Goal: Information Seeking & Learning: Learn about a topic

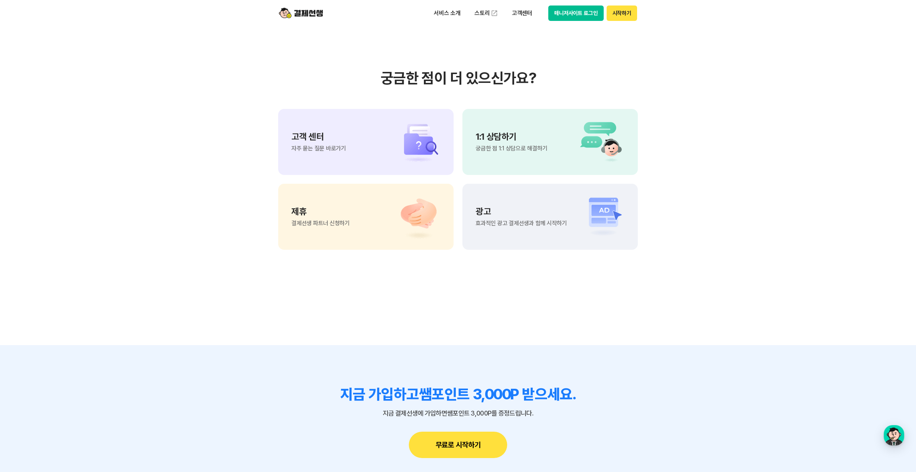
scroll to position [1651, 0]
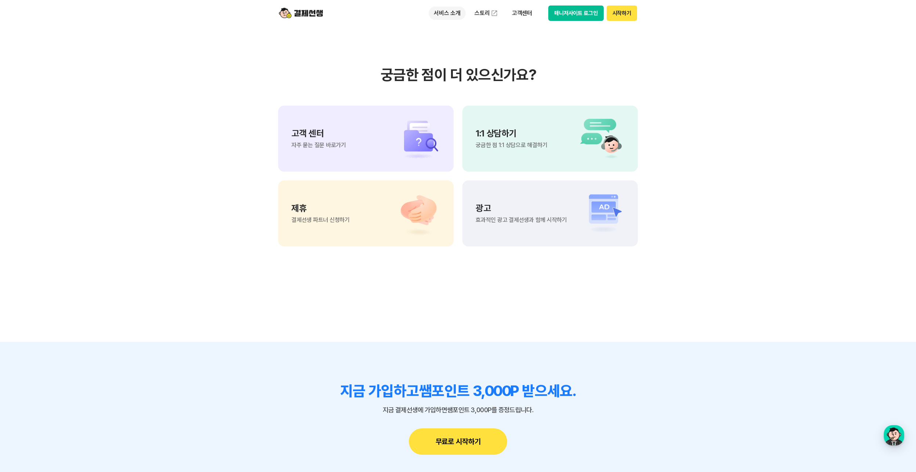
click at [445, 17] on p "서비스 소개" at bounding box center [447, 13] width 37 height 13
click at [452, 67] on link "수납/매출관리" at bounding box center [460, 72] width 62 height 15
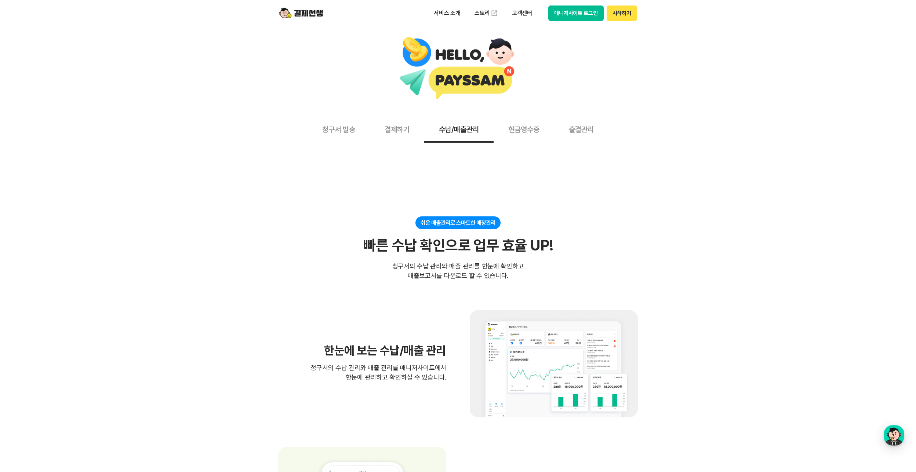
click at [400, 135] on button "결제하기" at bounding box center [397, 129] width 54 height 27
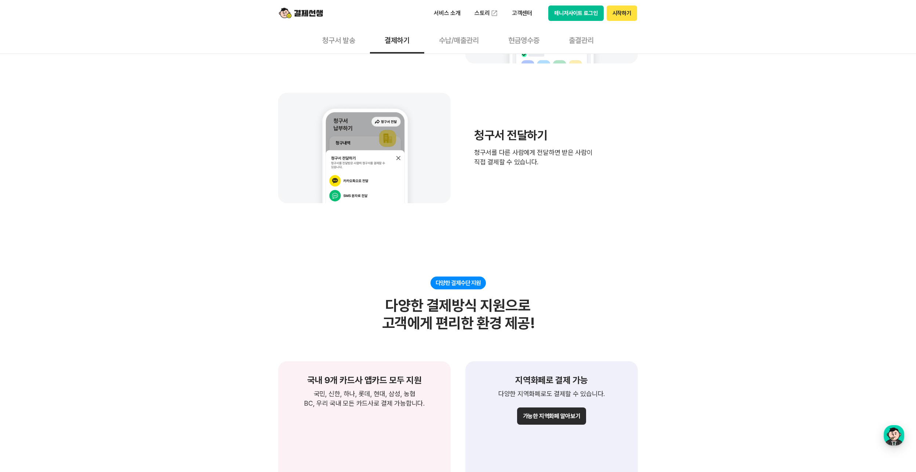
scroll to position [477, 0]
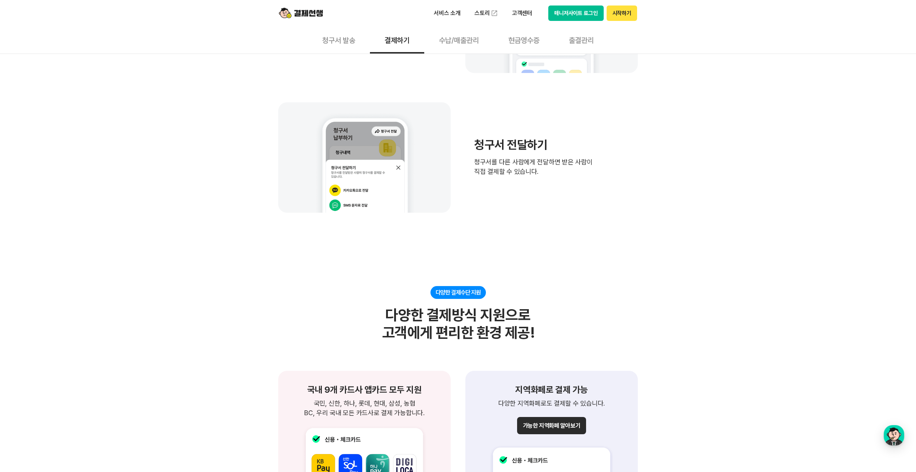
click at [574, 39] on button "출결관리" at bounding box center [581, 39] width 54 height 27
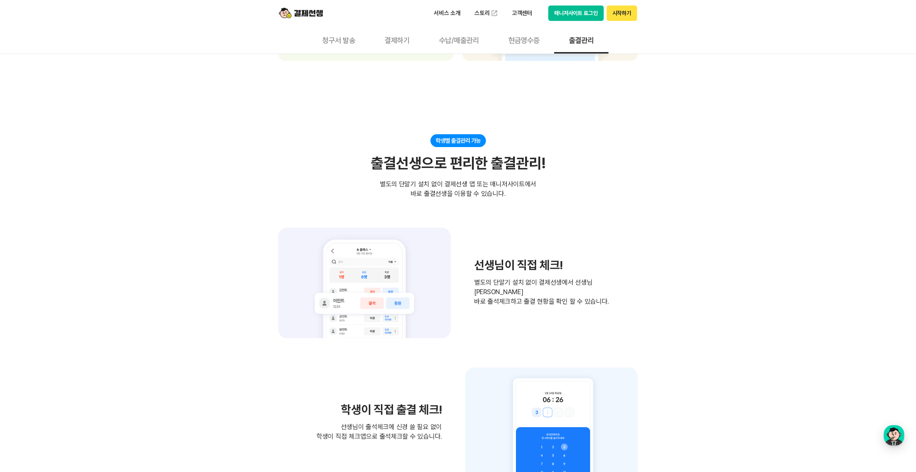
scroll to position [587, 0]
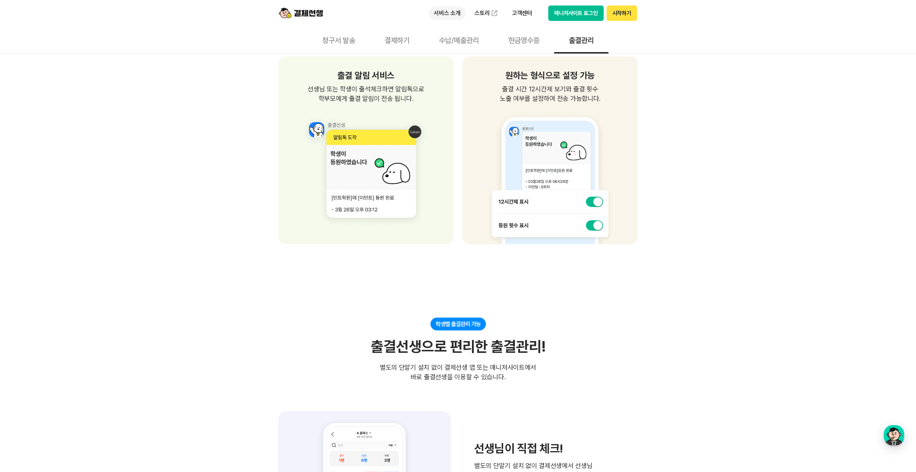
click at [449, 7] on p "서비스 소개" at bounding box center [447, 13] width 37 height 13
click at [525, 39] on button "현금영수증" at bounding box center [524, 39] width 61 height 27
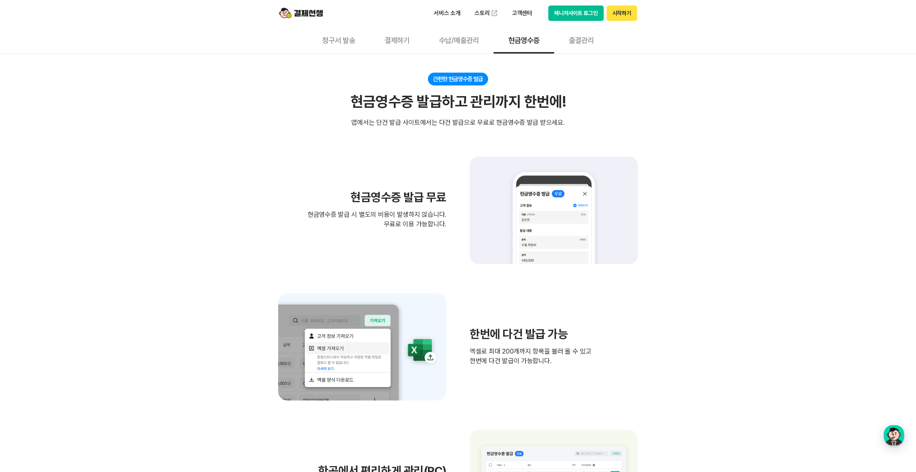
scroll to position [110, 0]
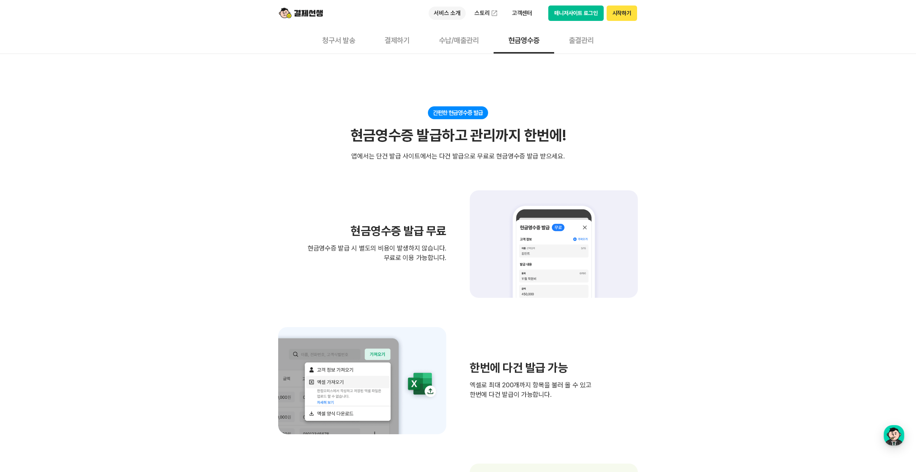
click at [452, 19] on p "서비스 소개" at bounding box center [447, 13] width 37 height 13
click at [349, 43] on button "청구서 발송" at bounding box center [339, 39] width 62 height 27
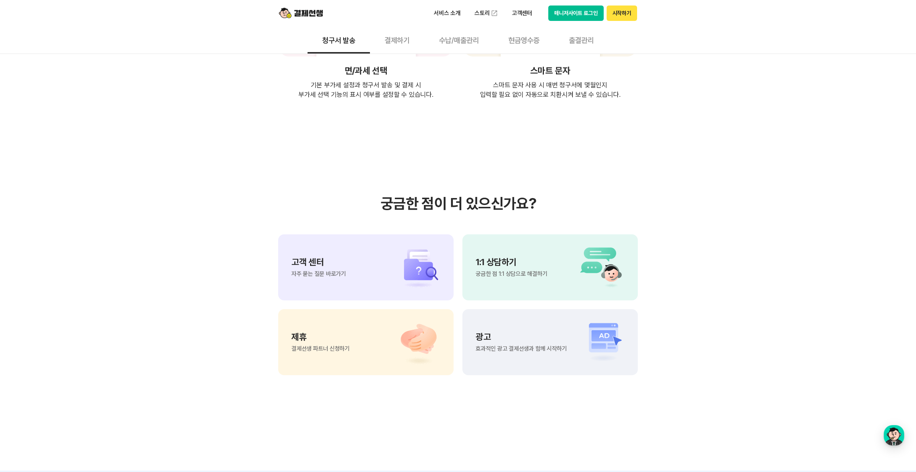
scroll to position [1505, 0]
